Goal: Use online tool/utility: Utilize a website feature to perform a specific function

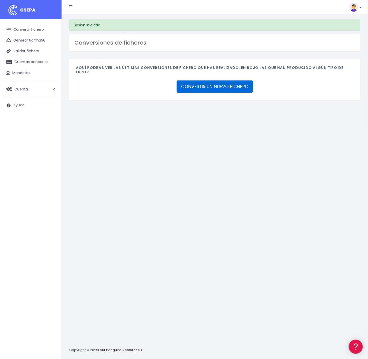
click at [209, 81] on link "CONVERTIR UN NUEVO FICHERO" at bounding box center [215, 87] width 76 height 12
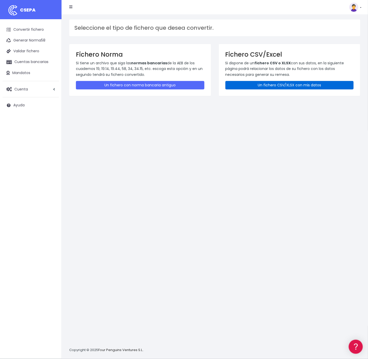
click at [277, 83] on link "Un fichero CSV/XLSX con mis datos" at bounding box center [289, 85] width 128 height 8
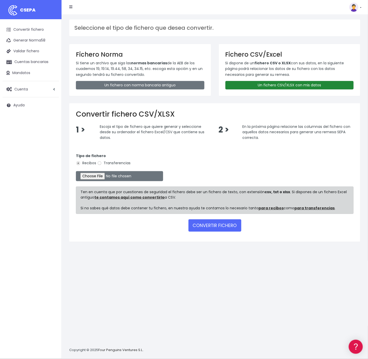
type input "C:\fakepath\Remesa_Prueba (2).xml"
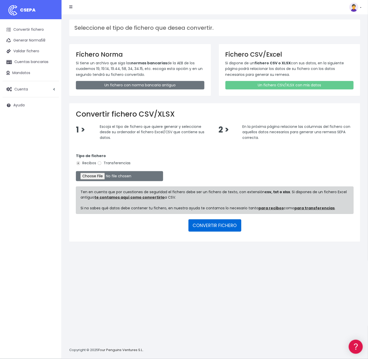
click at [220, 226] on button "CONVERTIR FICHERO" at bounding box center [214, 226] width 53 height 12
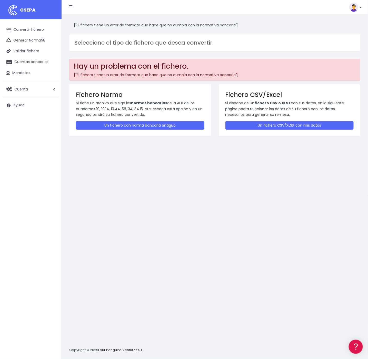
click at [250, 59] on div "Hay un problema con el fichero. ["El fichero tiene un error de formato que hace…" at bounding box center [214, 70] width 291 height 22
click at [273, 124] on link "Un fichero CSV/XLSX con mis datos" at bounding box center [289, 125] width 128 height 8
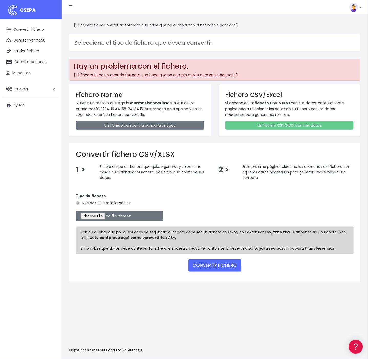
click at [323, 185] on div "1 > Escoja el tipo de fichero que quiere generar y seleccione desde su ordenado…" at bounding box center [214, 176] width 285 height 24
type input "C:\fakepath\Remesa_Prueba.csv"
click at [215, 262] on button "CONVERTIR FICHERO" at bounding box center [214, 266] width 53 height 12
